Goal: Find specific page/section: Find specific page/section

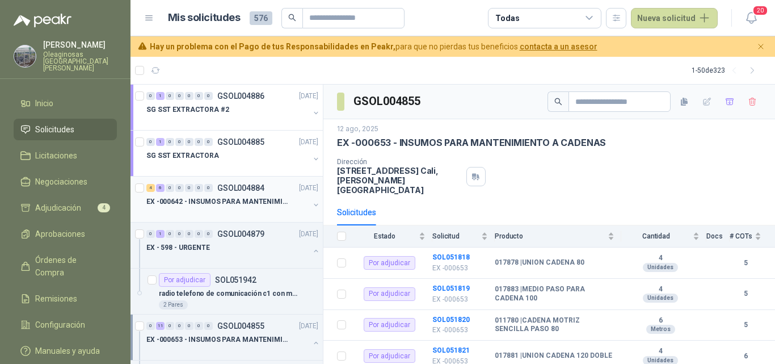
scroll to position [1, 0]
click at [225, 112] on div "SG SST EXTRACTORA #2" at bounding box center [227, 109] width 163 height 14
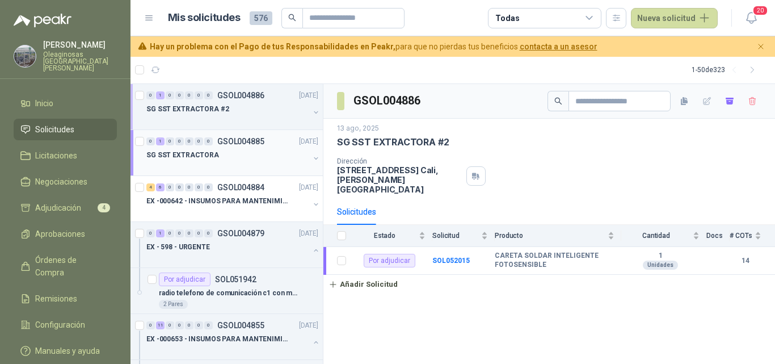
click at [210, 165] on div at bounding box center [227, 166] width 163 height 9
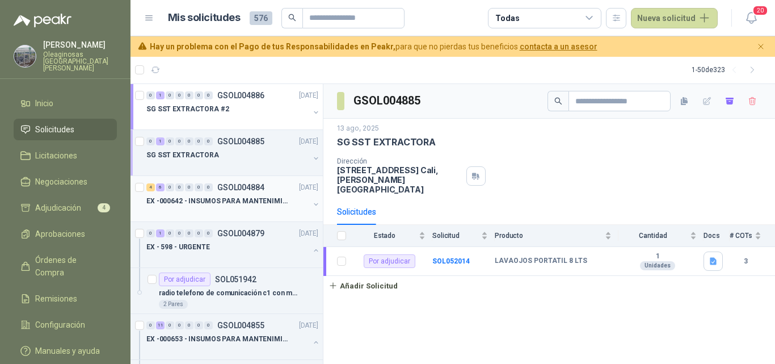
click at [218, 212] on div at bounding box center [227, 212] width 163 height 9
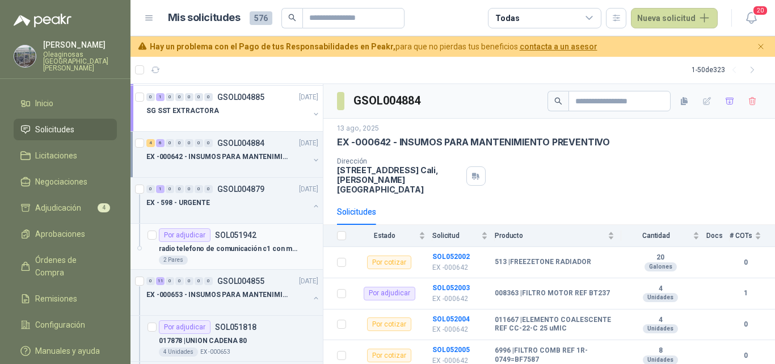
scroll to position [57, 0]
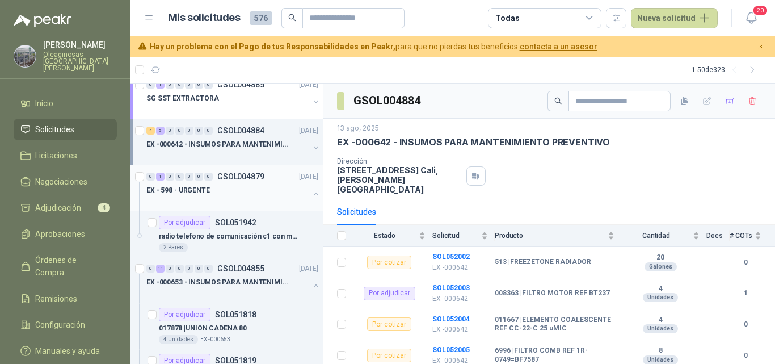
click at [192, 198] on div at bounding box center [227, 201] width 163 height 9
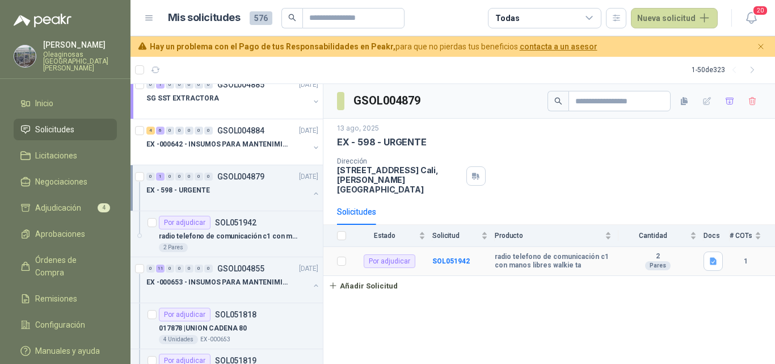
click at [459, 247] on td "SOL051942" at bounding box center [463, 261] width 62 height 29
click at [459, 257] on b "SOL051942" at bounding box center [450, 261] width 37 height 8
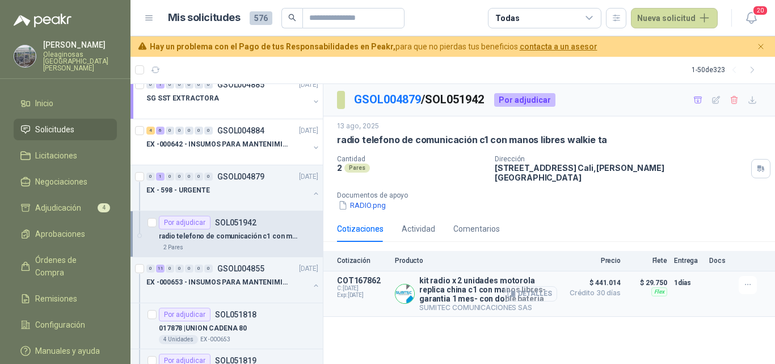
click at [541, 287] on button "Detalles" at bounding box center [530, 293] width 53 height 15
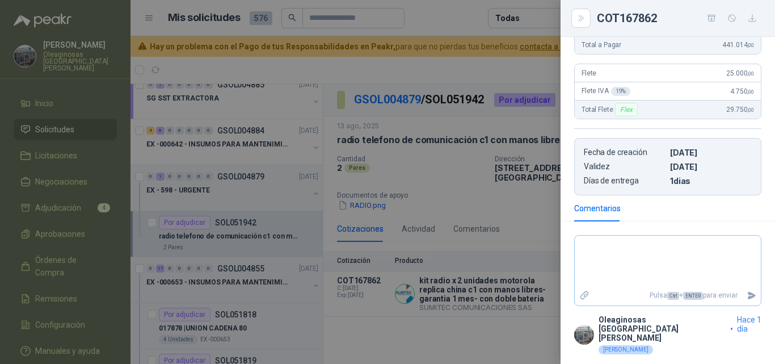
scroll to position [216, 0]
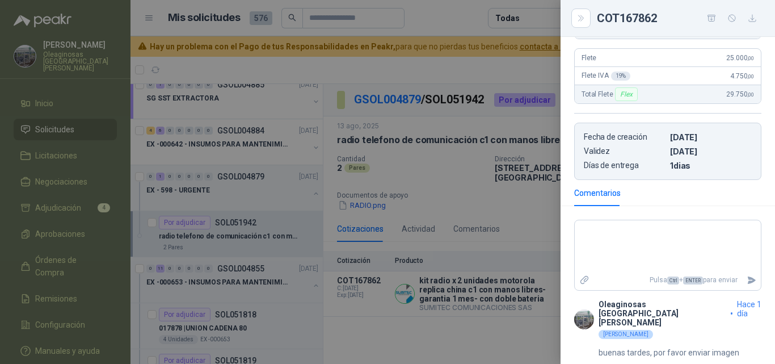
click at [393, 300] on div at bounding box center [387, 182] width 775 height 364
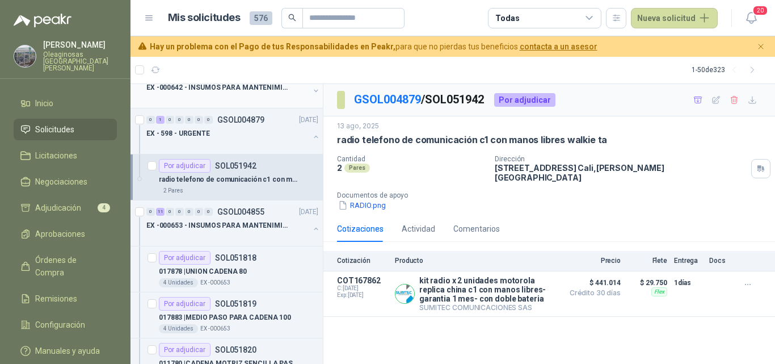
scroll to position [0, 0]
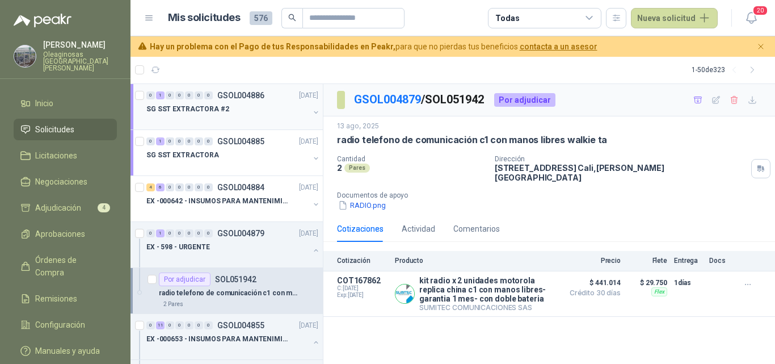
click at [217, 118] on div at bounding box center [227, 120] width 163 height 9
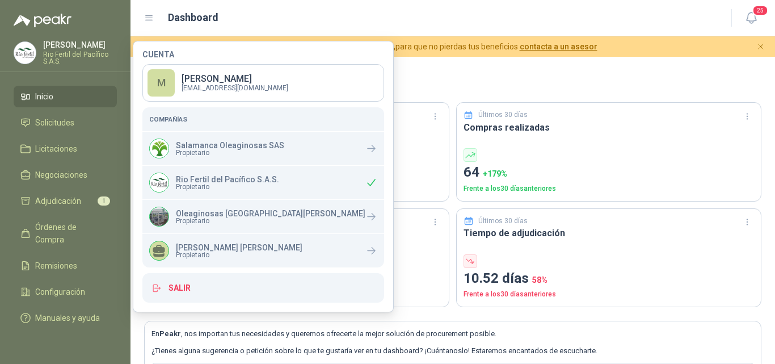
click at [363, 182] on p "COP 8.952.876 ,33 -6 %" at bounding box center [297, 173] width 291 height 22
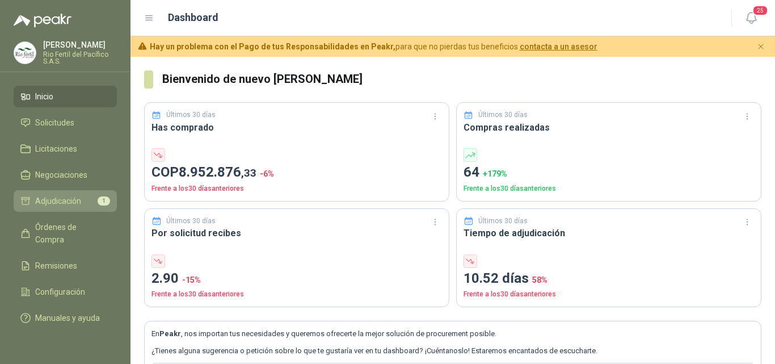
click at [72, 204] on span "Adjudicación" at bounding box center [58, 201] width 46 height 12
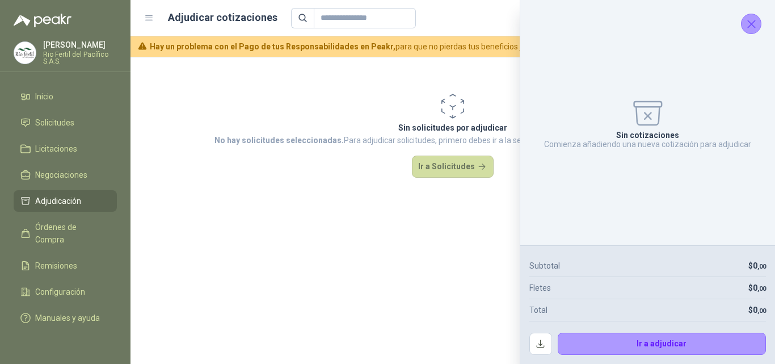
click at [751, 30] on icon "Cerrar" at bounding box center [752, 24] width 14 height 14
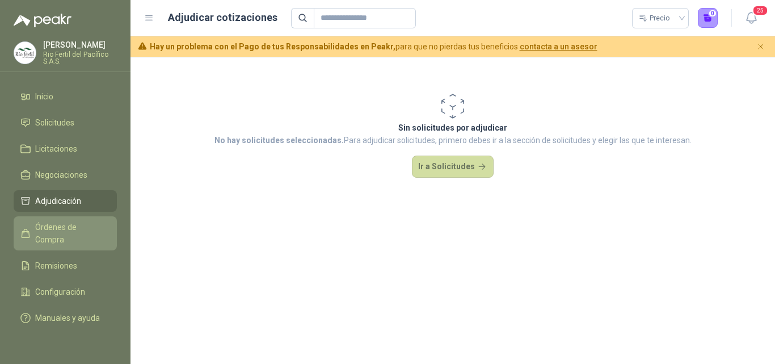
click at [79, 223] on span "Órdenes de Compra" at bounding box center [70, 233] width 71 height 25
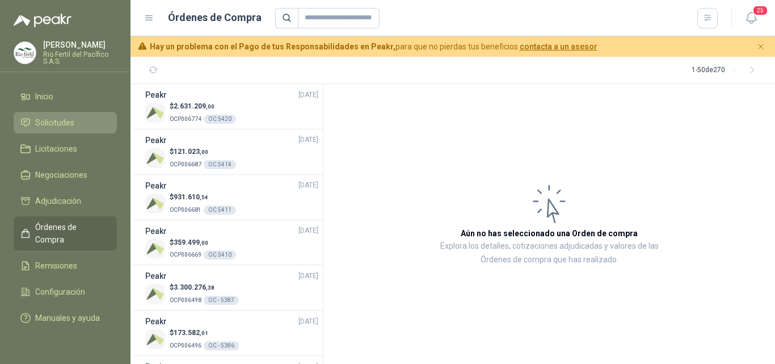
click at [66, 124] on span "Solicitudes" at bounding box center [54, 122] width 39 height 12
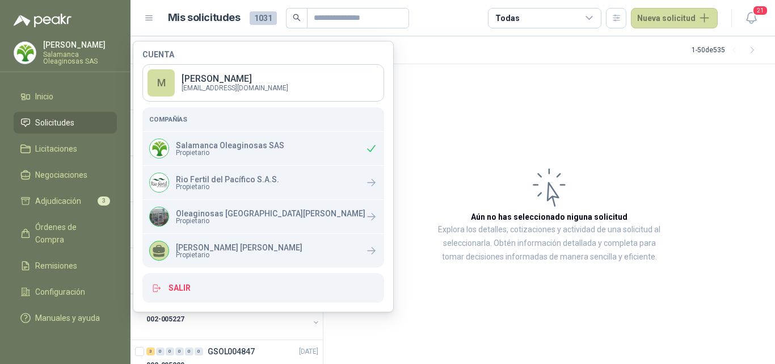
click at [453, 149] on article "Aún no has seleccionado niguna solicitud Explora los detalles, cotizaciones y a…" at bounding box center [549, 214] width 452 height 300
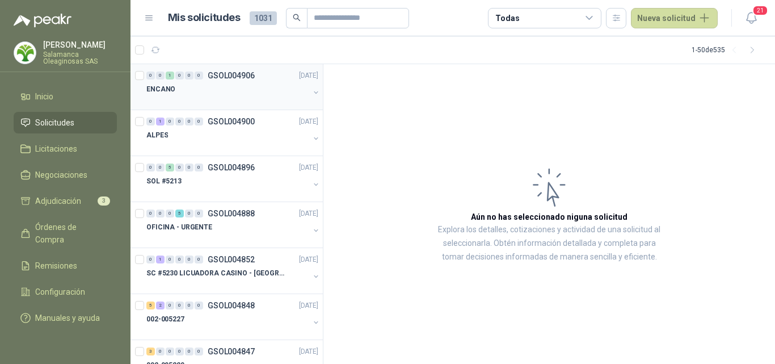
click at [213, 100] on div at bounding box center [227, 100] width 163 height 9
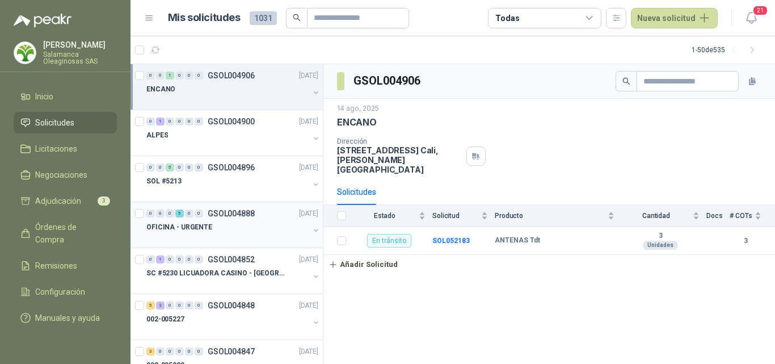
click at [221, 229] on div "OFICINA - URGENTE" at bounding box center [227, 227] width 163 height 14
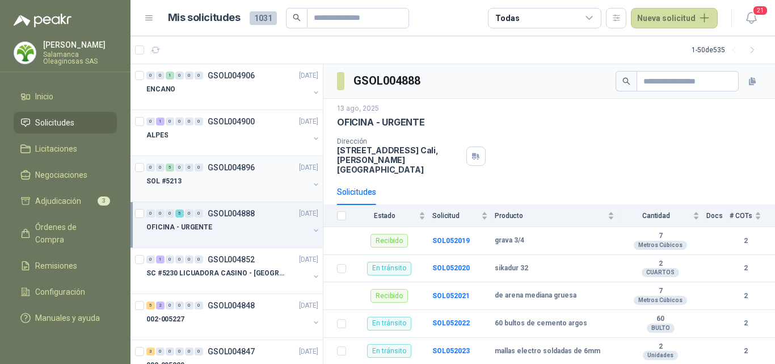
click at [221, 173] on div "0 0 5 0 0 0 GSOL004896 14/08/25" at bounding box center [233, 168] width 174 height 14
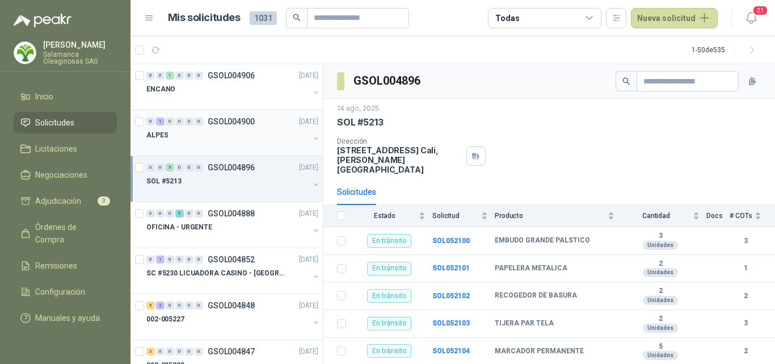
click at [221, 138] on div "ALPES" at bounding box center [227, 135] width 163 height 14
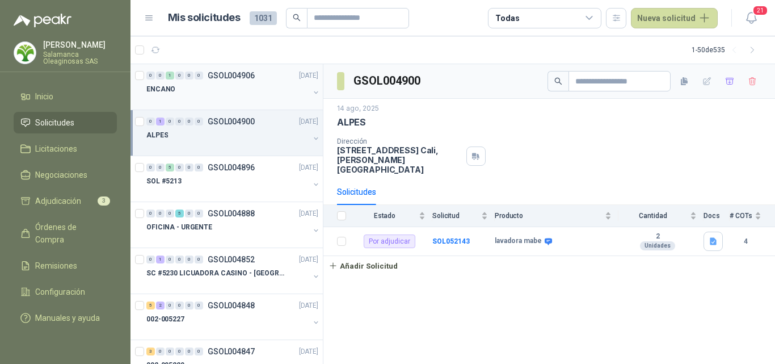
click at [217, 100] on div at bounding box center [227, 100] width 163 height 9
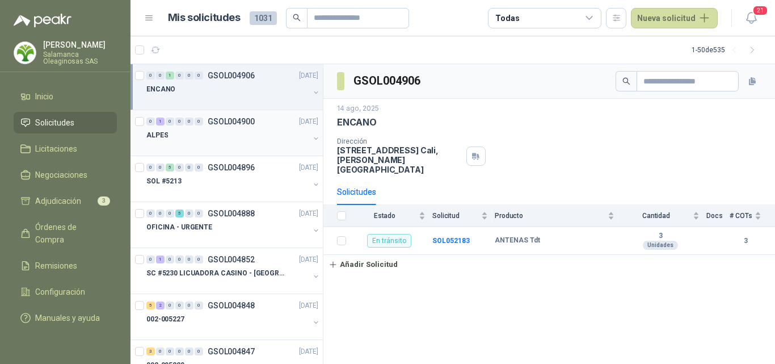
click at [210, 148] on div at bounding box center [227, 146] width 163 height 9
